Goal: Information Seeking & Learning: Learn about a topic

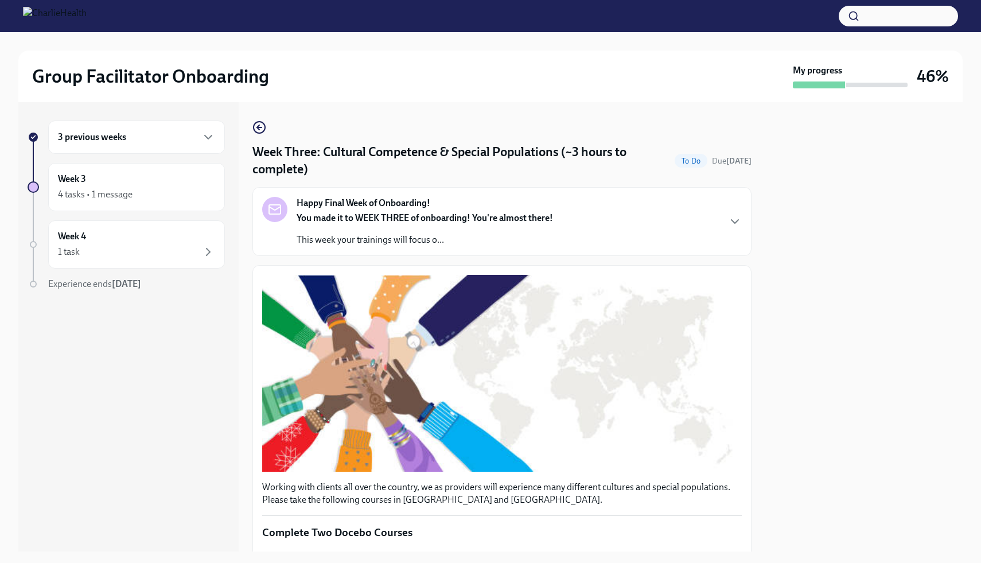
scroll to position [647, 0]
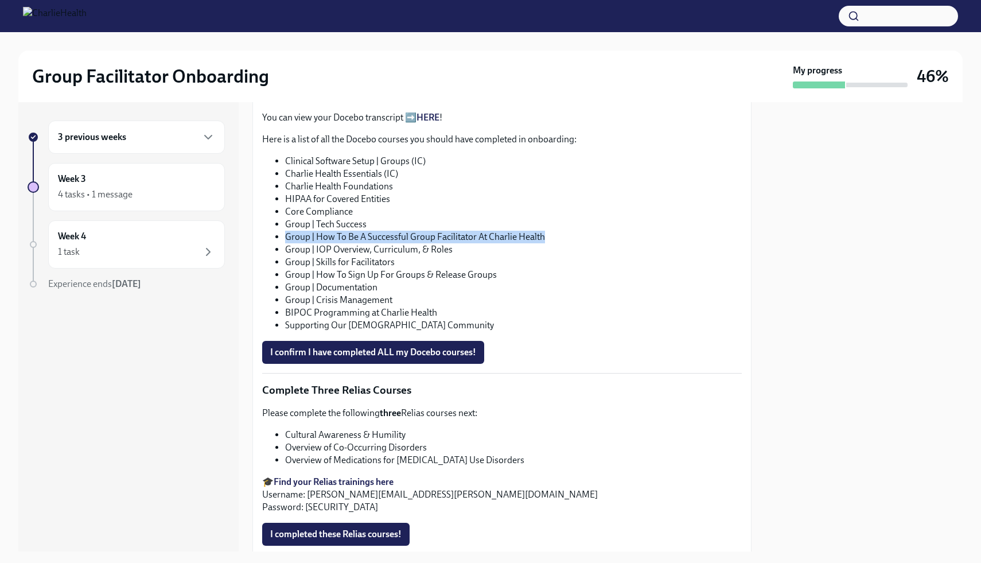
drag, startPoint x: 544, startPoint y: 237, endPoint x: 284, endPoint y: 233, distance: 259.5
click at [284, 234] on ul "Clinical Software Setup | Groups (IC) Charlie Health Essentials (IC) Charlie He…" at bounding box center [502, 243] width 480 height 177
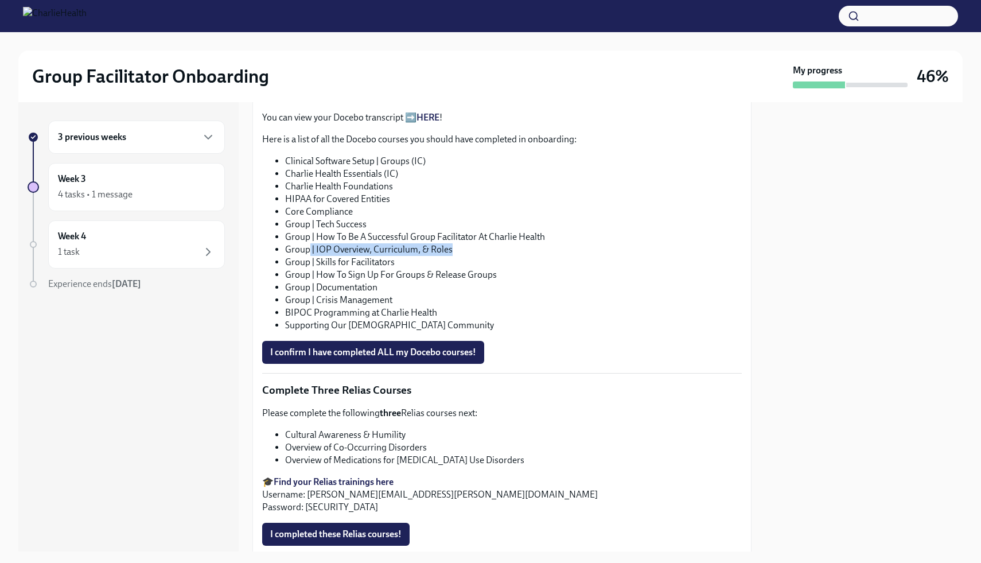
drag, startPoint x: 454, startPoint y: 248, endPoint x: 308, endPoint y: 255, distance: 146.0
click at [308, 255] on li "Group | IOP Overview, Curriculum, & Roles" at bounding box center [513, 249] width 457 height 13
drag, startPoint x: 398, startPoint y: 259, endPoint x: 311, endPoint y: 265, distance: 88.0
click at [311, 266] on li "Group | Skills for Facilitators" at bounding box center [513, 262] width 457 height 13
click at [367, 287] on li "Group | Documentation" at bounding box center [513, 287] width 457 height 13
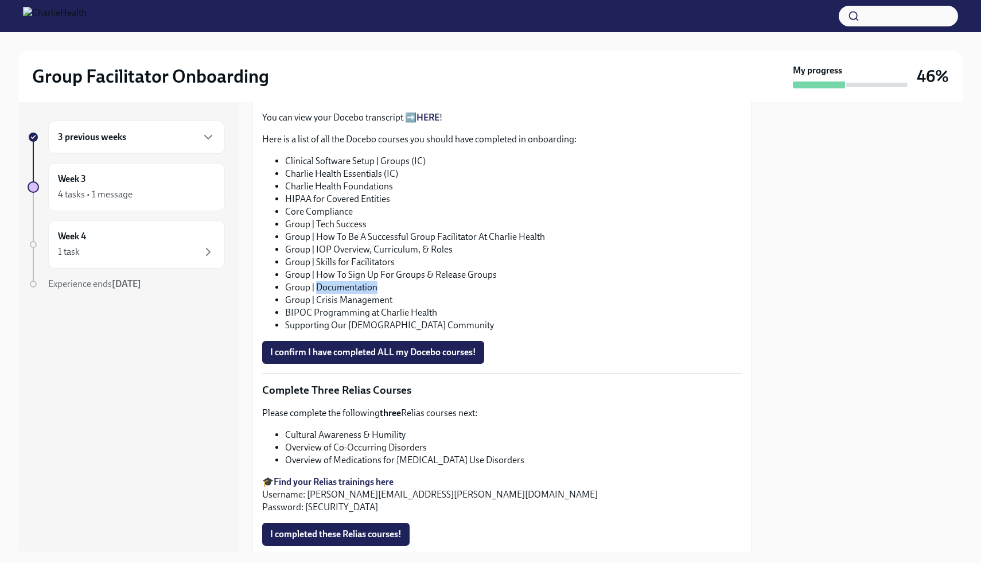
click at [367, 287] on li "Group | Documentation" at bounding box center [513, 287] width 457 height 13
click at [384, 354] on span "I confirm I have completed ALL my Docebo courses!" at bounding box center [373, 352] width 206 height 11
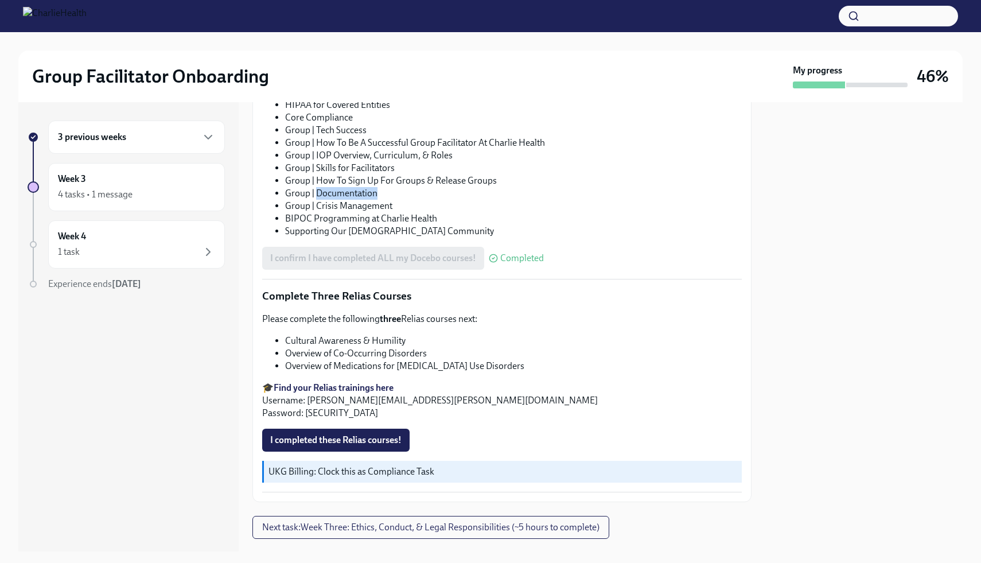
scroll to position [742, 0]
click at [358, 385] on strong "Find your Relias trainings here" at bounding box center [334, 386] width 120 height 11
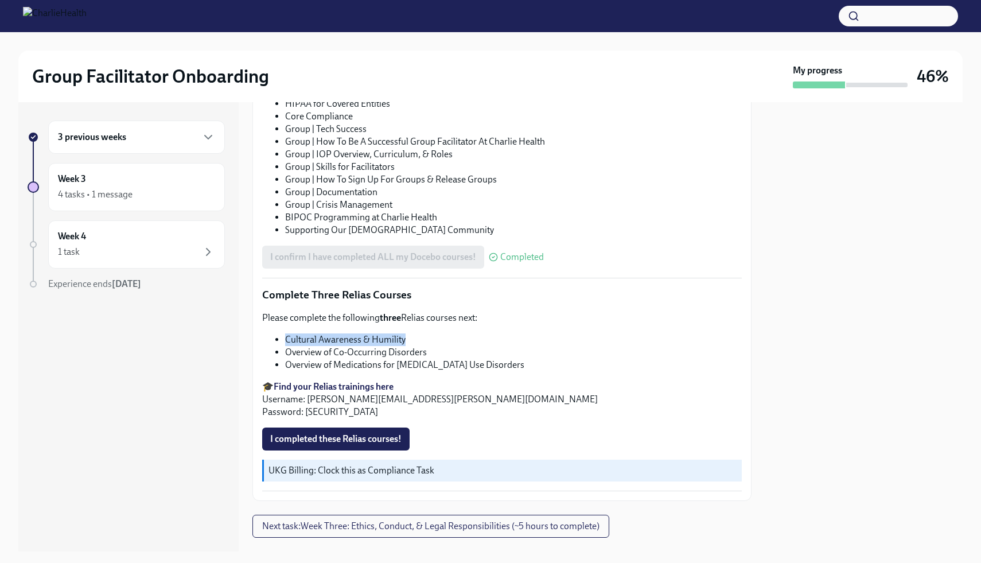
drag, startPoint x: 405, startPoint y: 340, endPoint x: 285, endPoint y: 339, distance: 120.0
click at [285, 339] on li "Cultural Awareness & Humility" at bounding box center [513, 339] width 457 height 13
copy li "Cultural Awareness & Humility"
